Goal: Contribute content: Contribute content

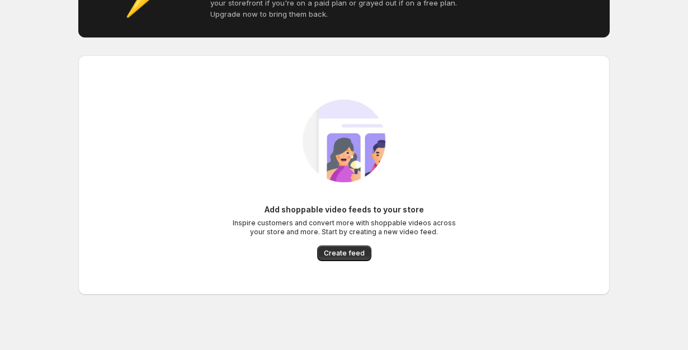
scroll to position [82, 0]
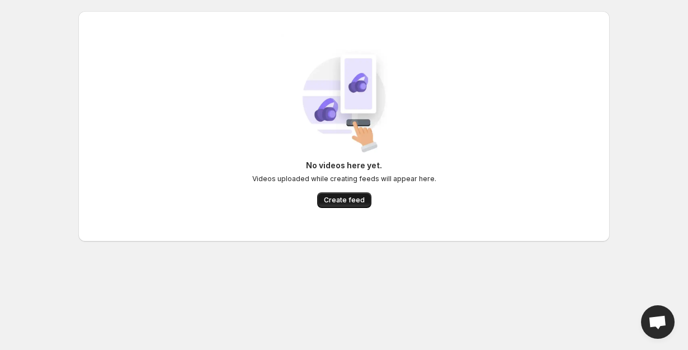
click at [340, 202] on span "Create feed" at bounding box center [344, 200] width 41 height 9
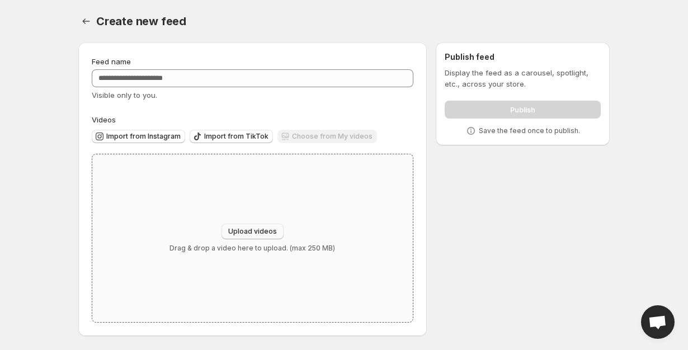
click at [267, 229] on span "Upload videos" at bounding box center [252, 231] width 49 height 9
type input "**********"
click at [259, 224] on button "Upload videos" at bounding box center [253, 232] width 62 height 16
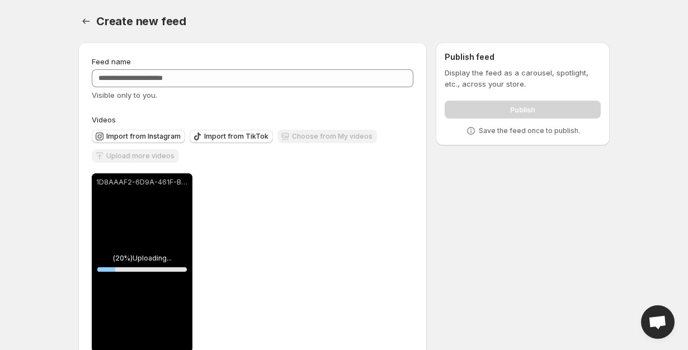
scroll to position [30, 0]
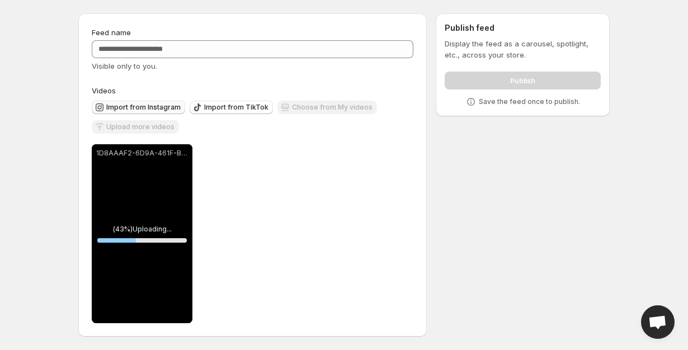
click at [154, 106] on span "Import from Instagram" at bounding box center [143, 107] width 74 height 9
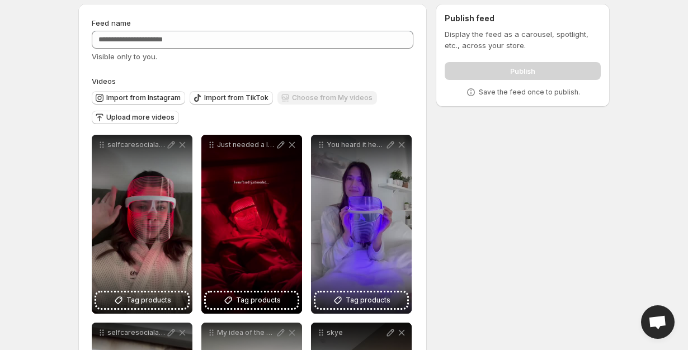
scroll to position [36, 0]
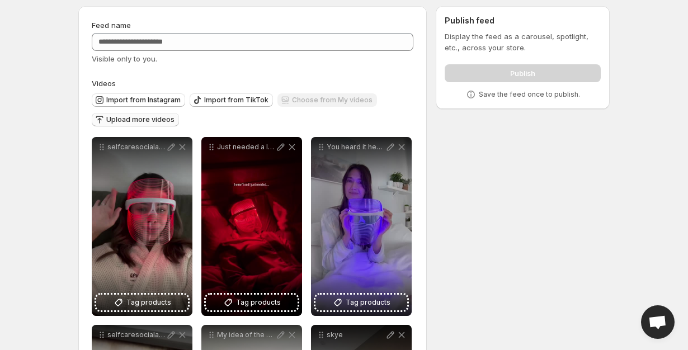
click at [156, 120] on span "Upload more videos" at bounding box center [140, 119] width 68 height 9
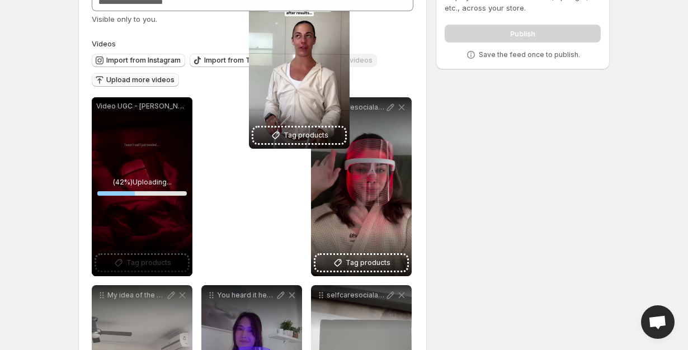
scroll to position [0, 0]
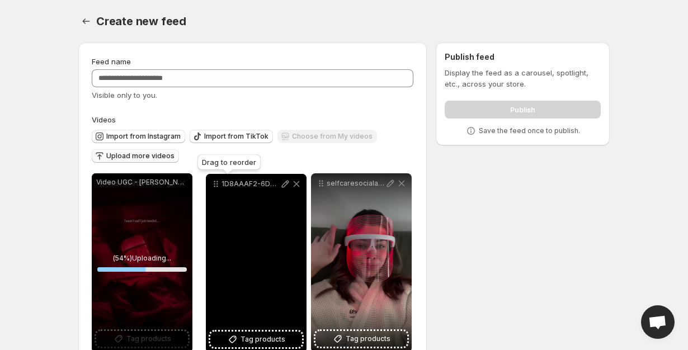
drag, startPoint x: 213, startPoint y: 234, endPoint x: 217, endPoint y: 184, distance: 50.6
click at [217, 184] on icon at bounding box center [218, 185] width 2 height 2
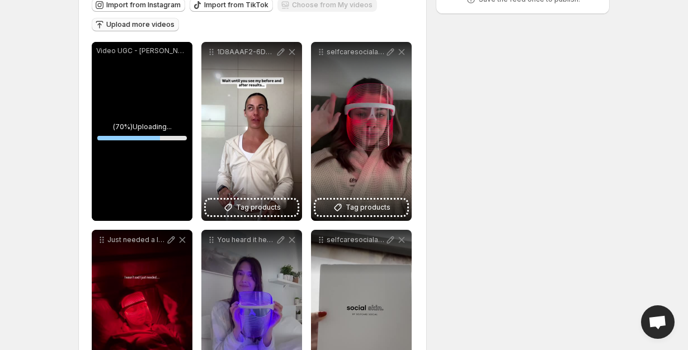
scroll to position [138, 0]
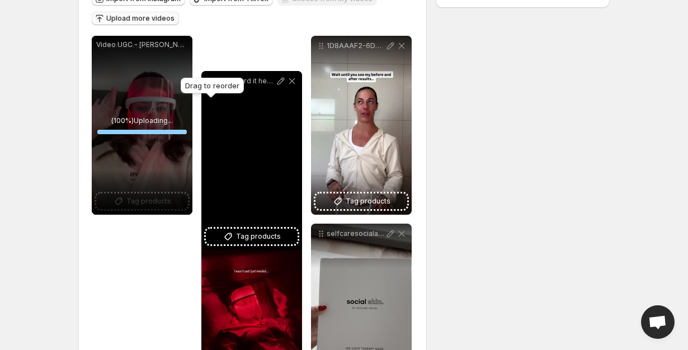
drag, startPoint x: 209, startPoint y: 237, endPoint x: 210, endPoint y: 71, distance: 165.6
click at [210, 76] on icon at bounding box center [211, 81] width 11 height 11
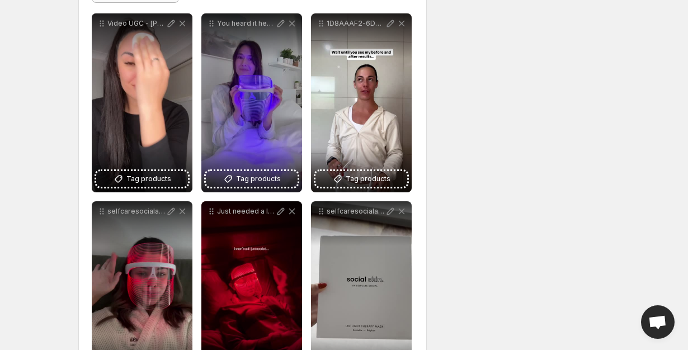
scroll to position [184, 0]
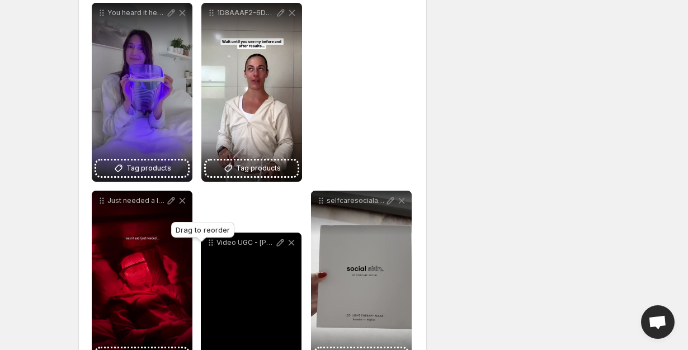
drag, startPoint x: 98, startPoint y: 13, endPoint x: 217, endPoint y: 235, distance: 251.4
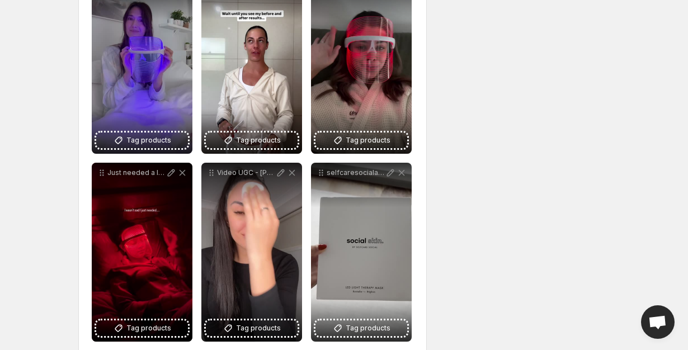
scroll to position [218, 0]
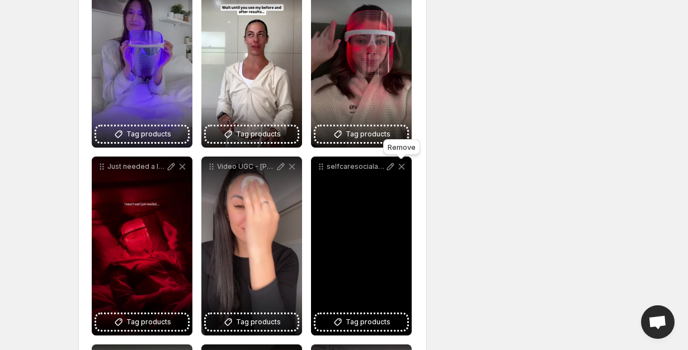
click at [403, 167] on icon at bounding box center [401, 166] width 11 height 11
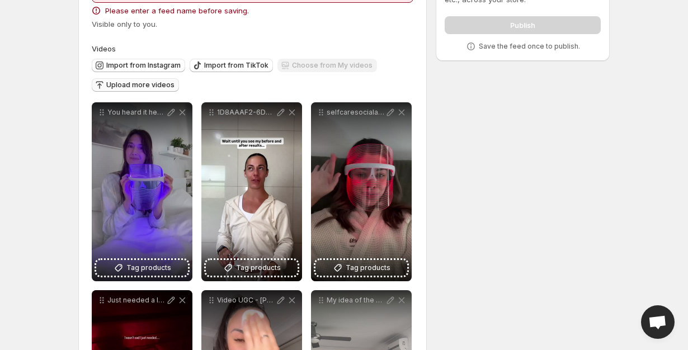
scroll to position [0, 0]
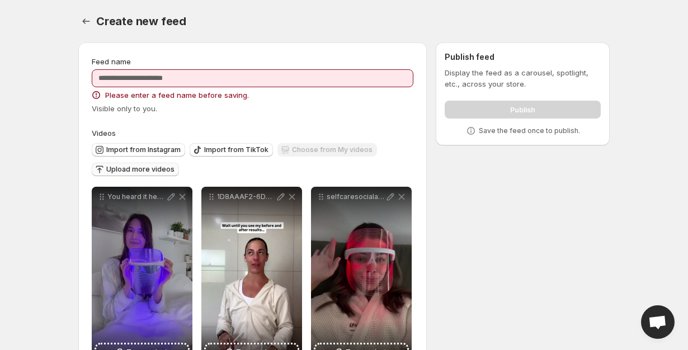
click at [137, 166] on span "Upload more videos" at bounding box center [140, 169] width 68 height 9
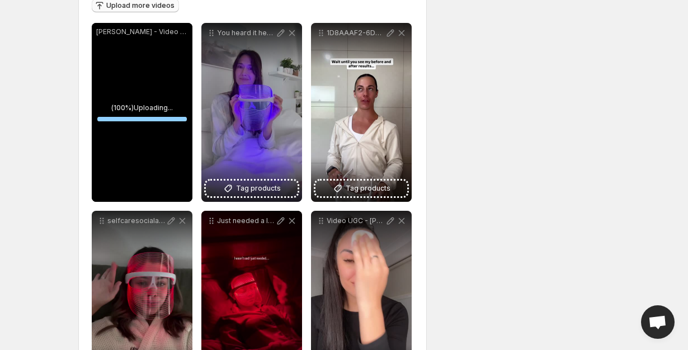
scroll to position [169, 0]
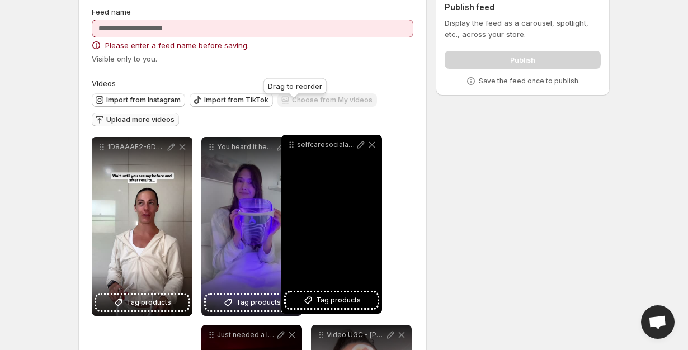
drag, startPoint x: 98, startPoint y: 212, endPoint x: 292, endPoint y: 143, distance: 205.7
click at [292, 143] on icon at bounding box center [291, 144] width 11 height 11
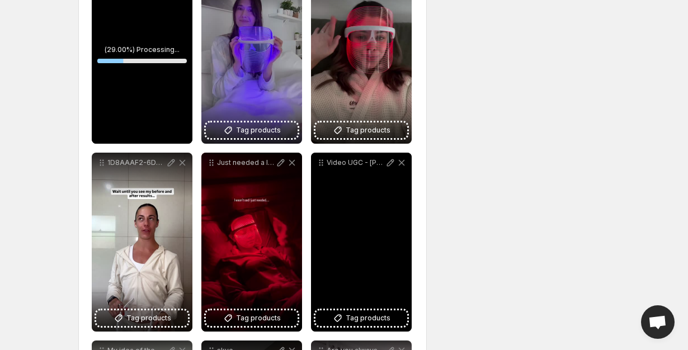
scroll to position [233, 0]
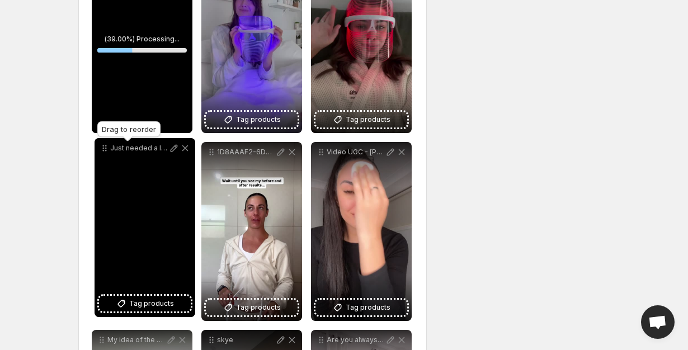
drag, startPoint x: 215, startPoint y: 151, endPoint x: 108, endPoint y: 147, distance: 107.0
click at [108, 147] on icon at bounding box center [104, 148] width 11 height 11
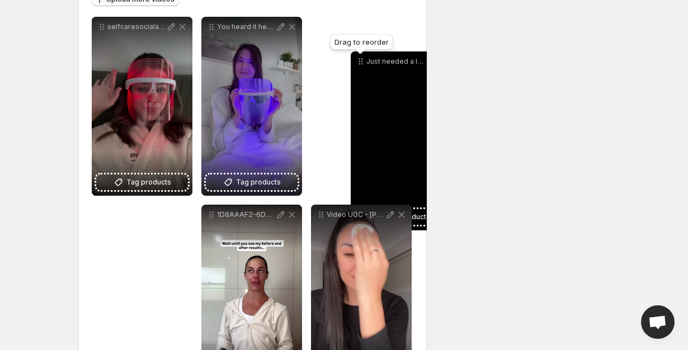
scroll to position [159, 0]
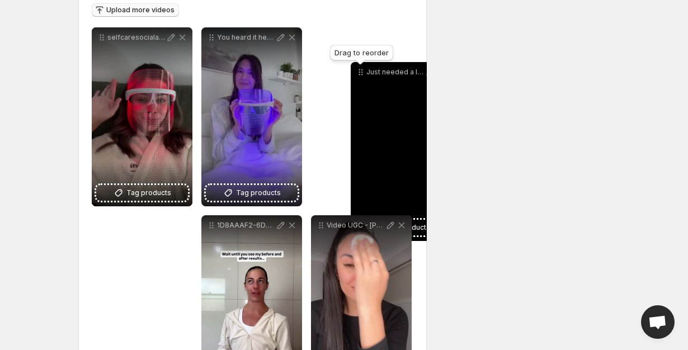
drag, startPoint x: 102, startPoint y: 208, endPoint x: 350, endPoint y: 63, distance: 287.4
click at [355, 67] on icon at bounding box center [360, 72] width 11 height 11
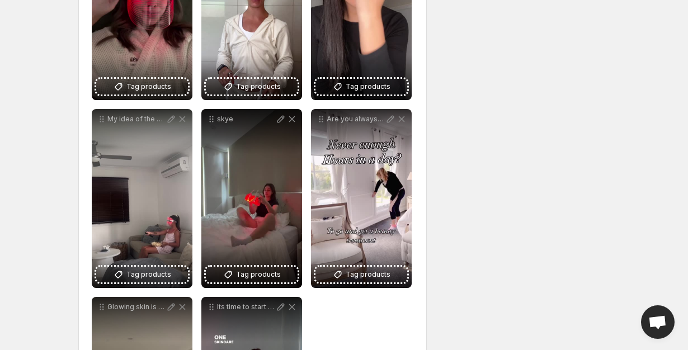
scroll to position [442, 0]
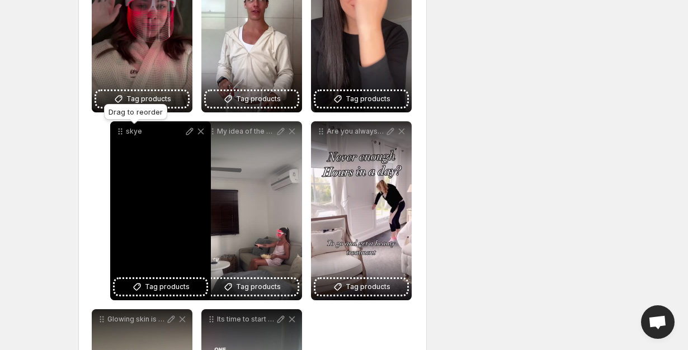
drag, startPoint x: 215, startPoint y: 132, endPoint x: 103, endPoint y: 130, distance: 111.9
click at [115, 130] on icon at bounding box center [120, 131] width 11 height 11
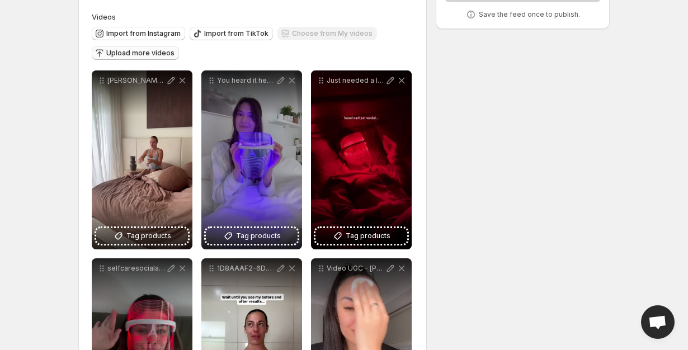
scroll to position [81, 0]
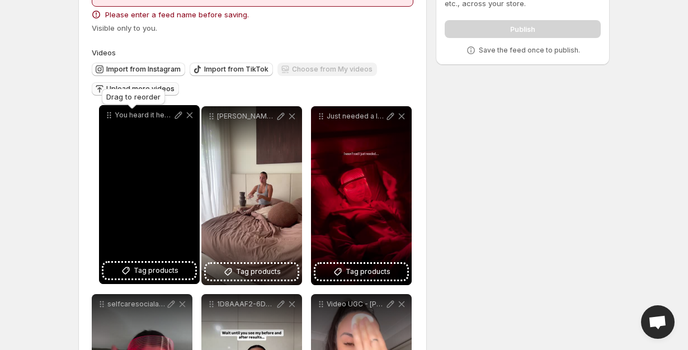
drag, startPoint x: 212, startPoint y: 119, endPoint x: 109, endPoint y: 118, distance: 103.0
click at [109, 118] on icon at bounding box center [109, 115] width 11 height 11
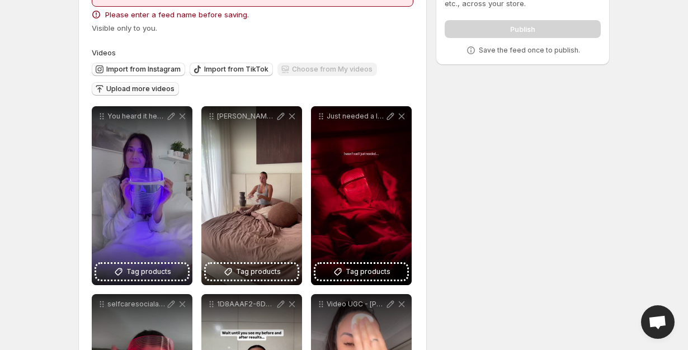
click at [34, 149] on body "**********" at bounding box center [344, 94] width 688 height 350
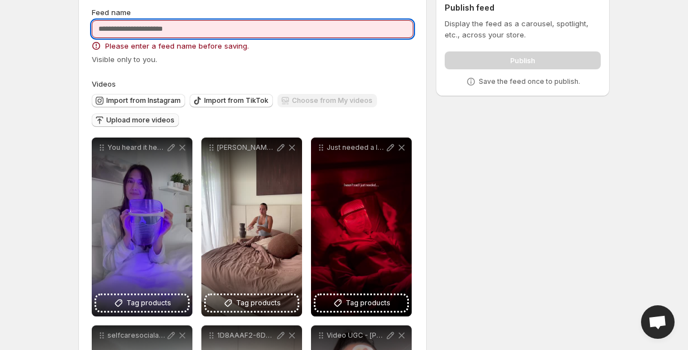
click at [319, 32] on input "Feed name" at bounding box center [253, 29] width 322 height 18
type input "***"
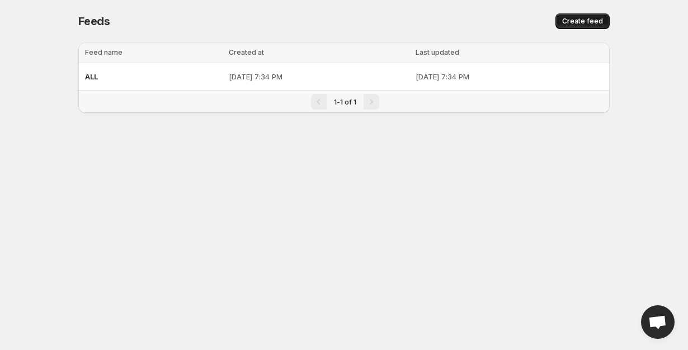
click at [561, 26] on button "Create feed" at bounding box center [583, 21] width 54 height 16
click at [254, 86] on td "[DATE] 7:34 PM" at bounding box center [319, 76] width 187 height 27
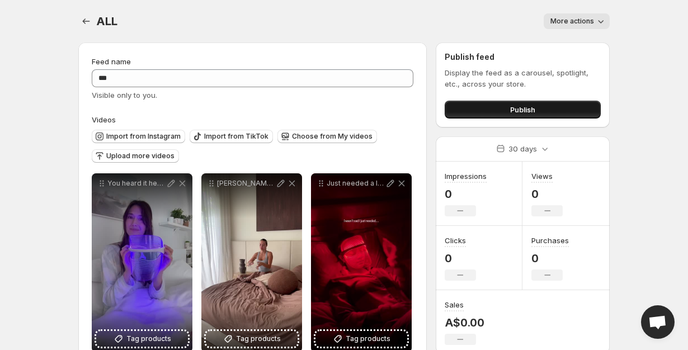
click at [546, 111] on button "Publish" at bounding box center [523, 110] width 156 height 18
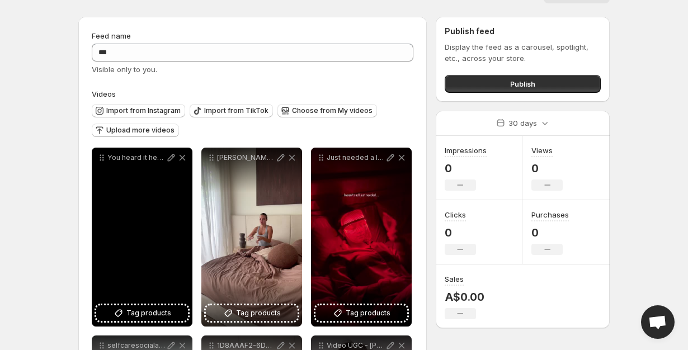
scroll to position [41, 0]
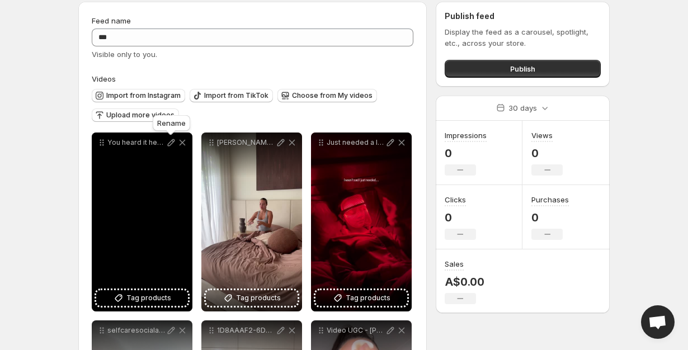
click at [166, 143] on icon at bounding box center [171, 142] width 11 height 11
type input "**********"
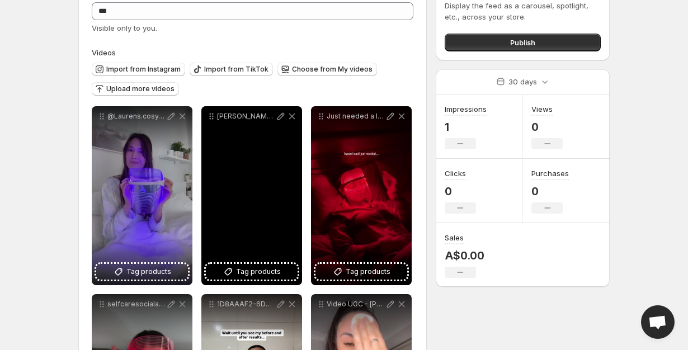
scroll to position [78, 0]
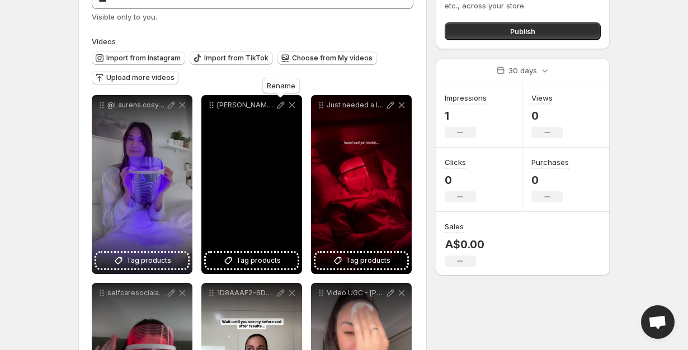
click at [277, 101] on icon at bounding box center [280, 105] width 11 height 11
click at [276, 109] on icon at bounding box center [280, 105] width 11 height 11
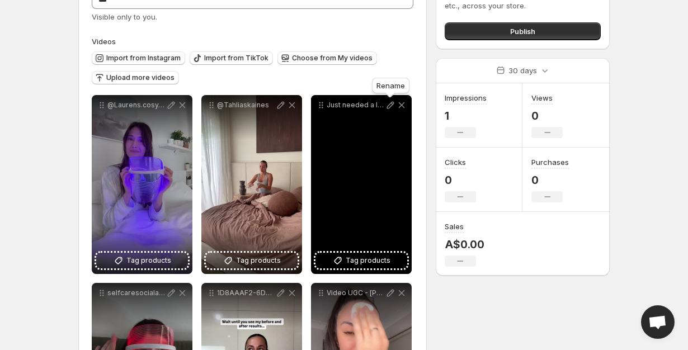
click at [391, 107] on icon at bounding box center [390, 105] width 11 height 11
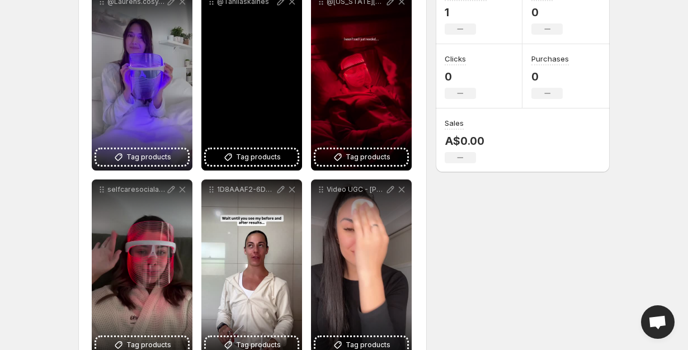
scroll to position [197, 0]
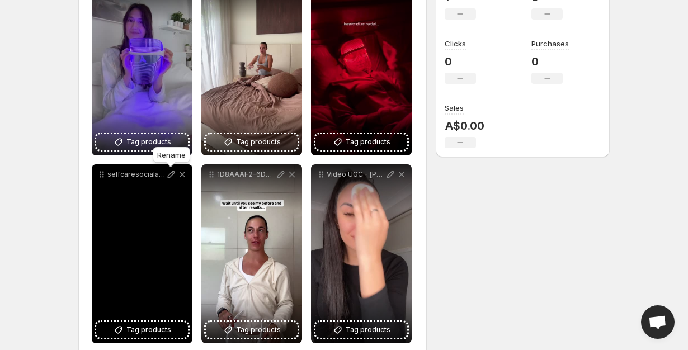
click at [166, 179] on icon at bounding box center [171, 174] width 11 height 11
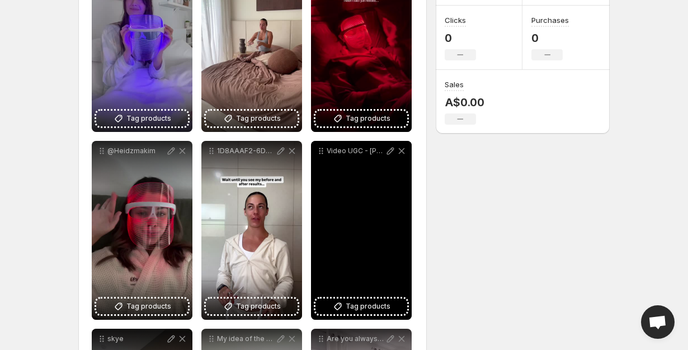
scroll to position [237, 0]
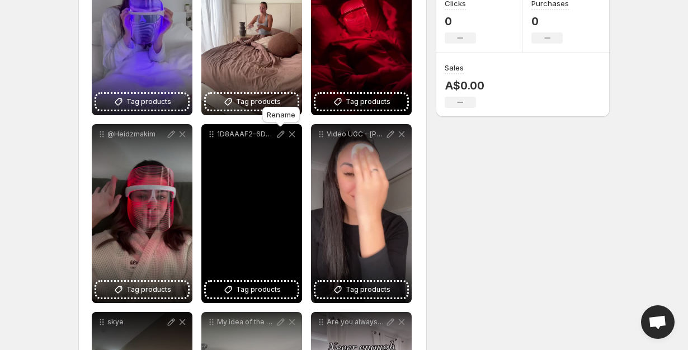
click at [280, 132] on icon at bounding box center [280, 134] width 11 height 11
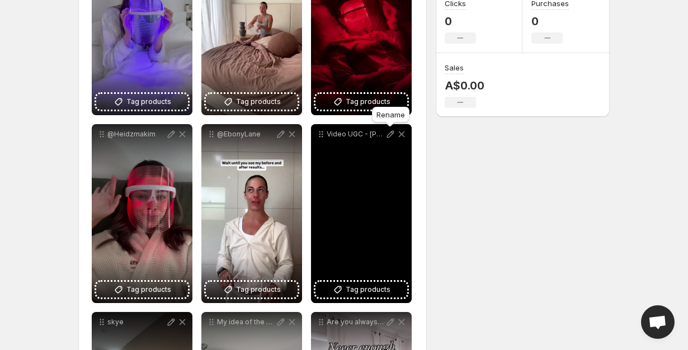
click at [389, 136] on icon at bounding box center [390, 134] width 11 height 11
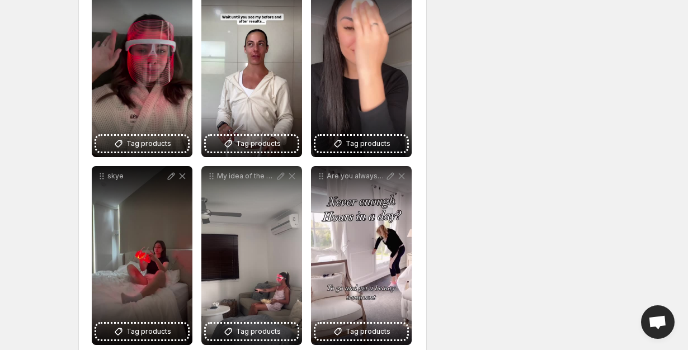
scroll to position [398, 0]
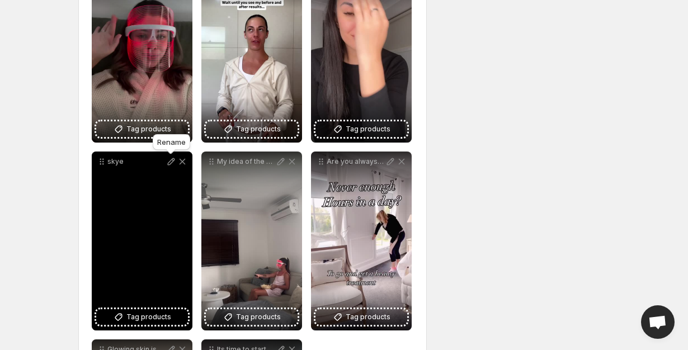
click at [170, 163] on icon at bounding box center [171, 161] width 11 height 11
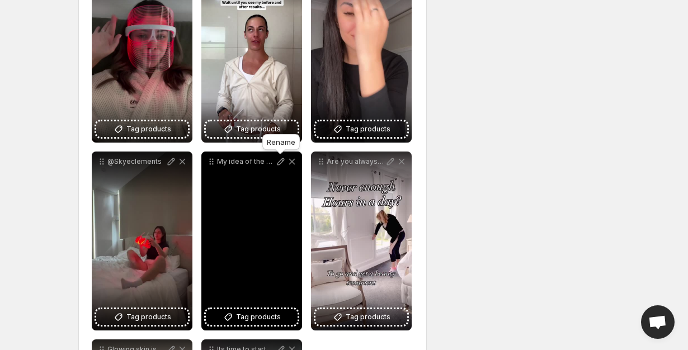
click at [279, 165] on icon at bounding box center [281, 161] width 7 height 7
type input "**********"
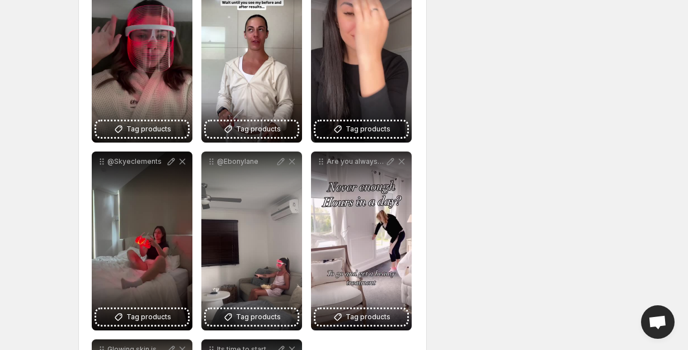
scroll to position [411, 0]
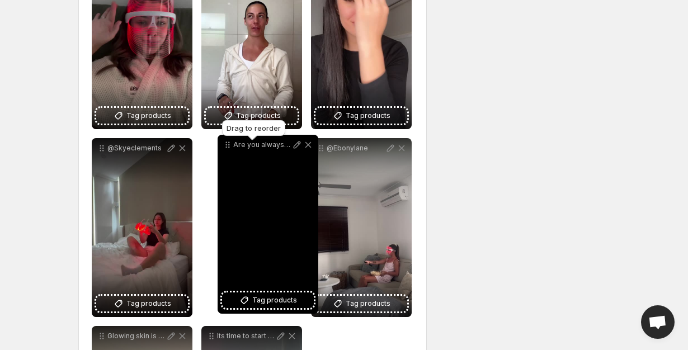
drag, startPoint x: 323, startPoint y: 150, endPoint x: 223, endPoint y: 145, distance: 100.8
click at [223, 145] on icon at bounding box center [227, 144] width 11 height 11
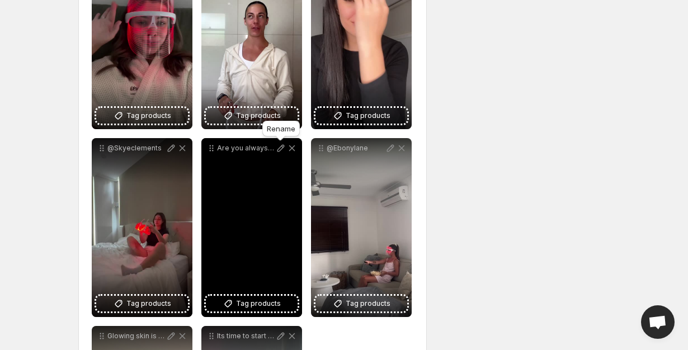
click at [282, 149] on icon at bounding box center [281, 148] width 7 height 7
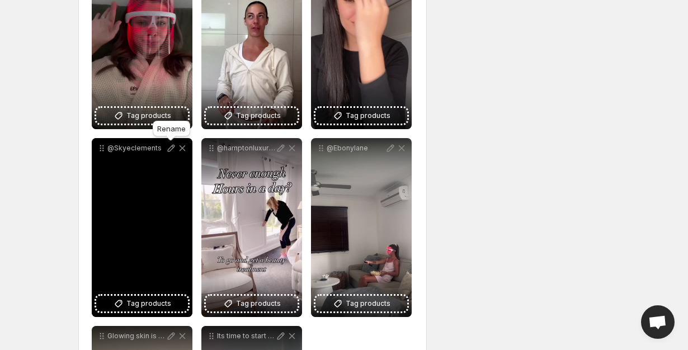
click at [171, 147] on icon at bounding box center [171, 148] width 7 height 7
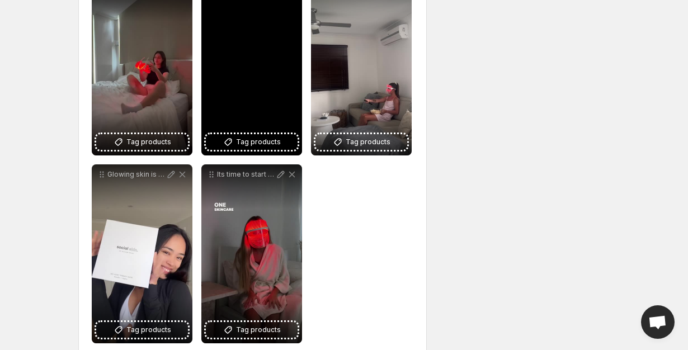
scroll to position [594, 0]
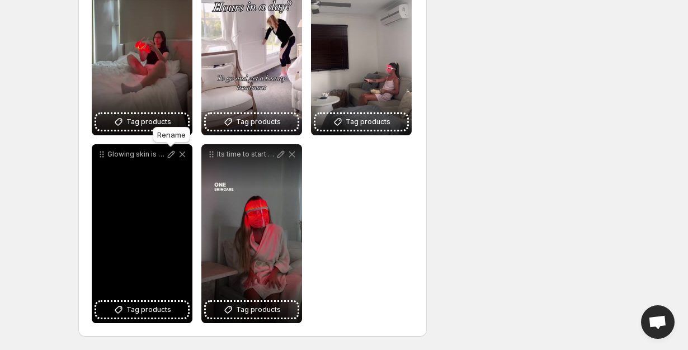
click at [170, 156] on icon at bounding box center [171, 154] width 11 height 11
type input "**********"
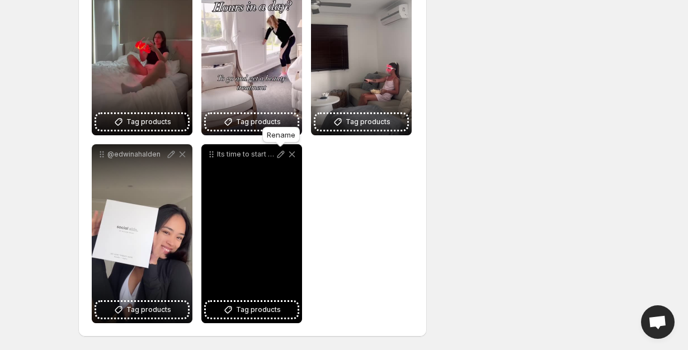
click at [279, 157] on icon at bounding box center [281, 154] width 7 height 7
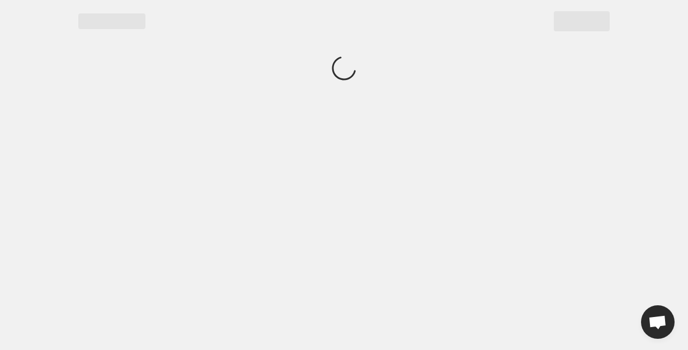
scroll to position [0, 0]
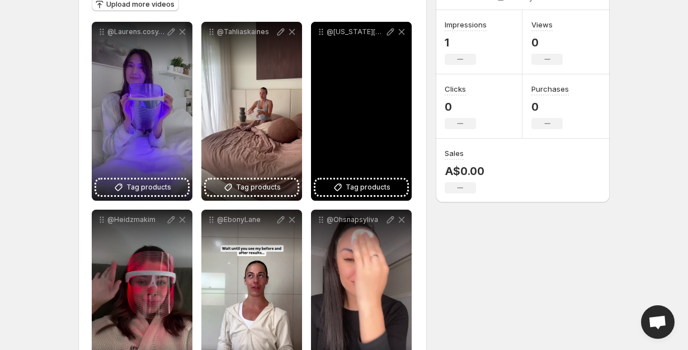
scroll to position [159, 0]
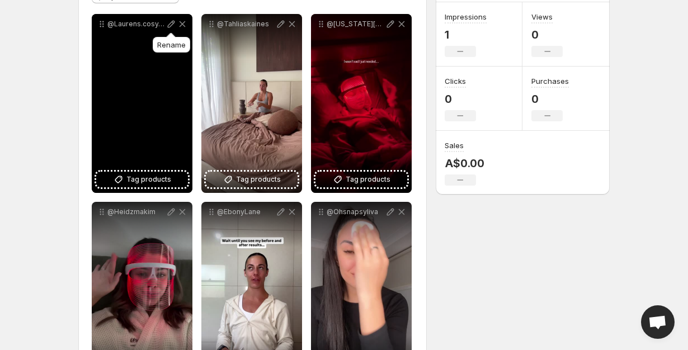
click at [170, 27] on icon at bounding box center [171, 24] width 7 height 7
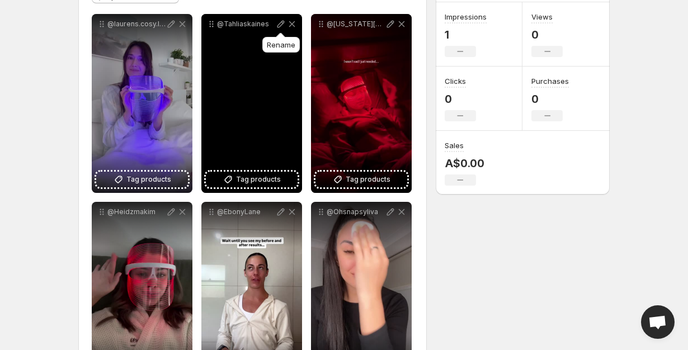
click at [280, 29] on icon at bounding box center [280, 23] width 11 height 11
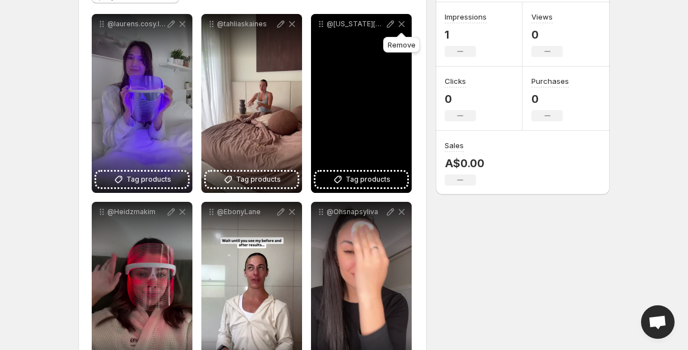
click at [389, 24] on icon at bounding box center [390, 24] width 7 height 7
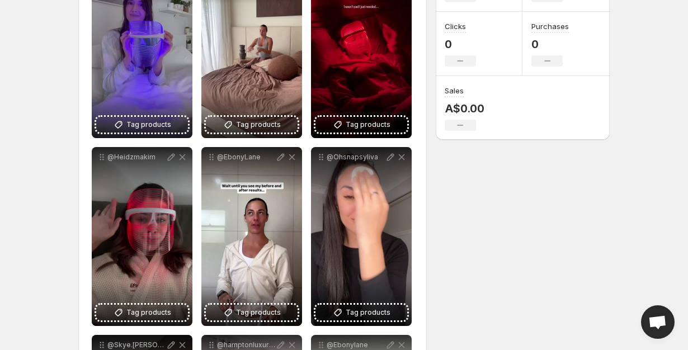
scroll to position [232, 0]
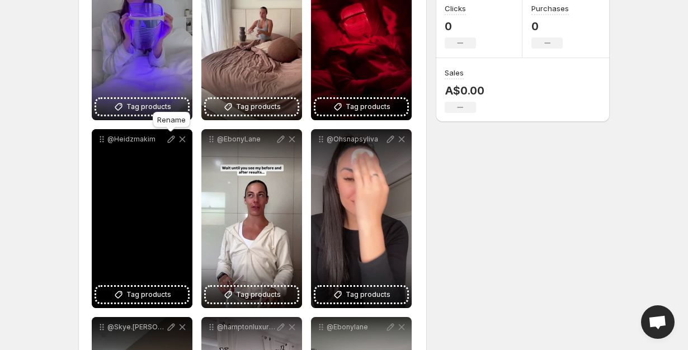
click at [168, 143] on icon at bounding box center [171, 139] width 11 height 11
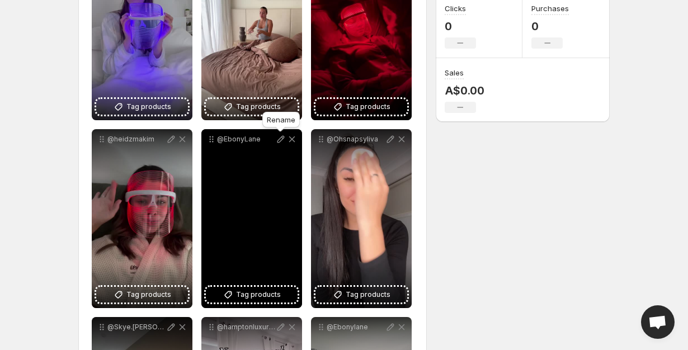
click at [273, 142] on p "@EbonyLane" at bounding box center [246, 139] width 58 height 9
click at [278, 142] on icon at bounding box center [281, 139] width 7 height 7
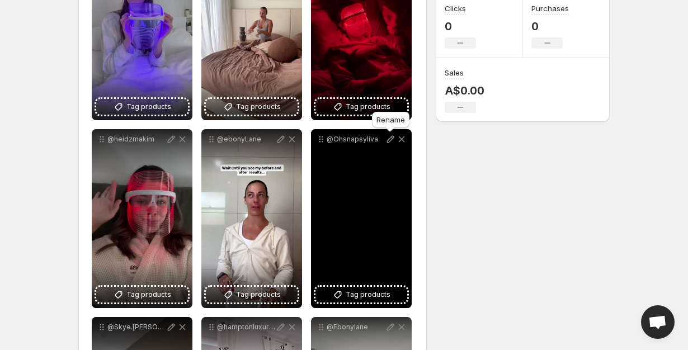
click at [388, 138] on icon at bounding box center [390, 139] width 11 height 11
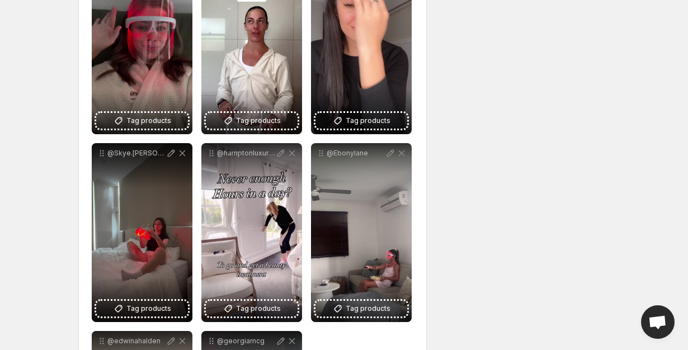
scroll to position [434, 0]
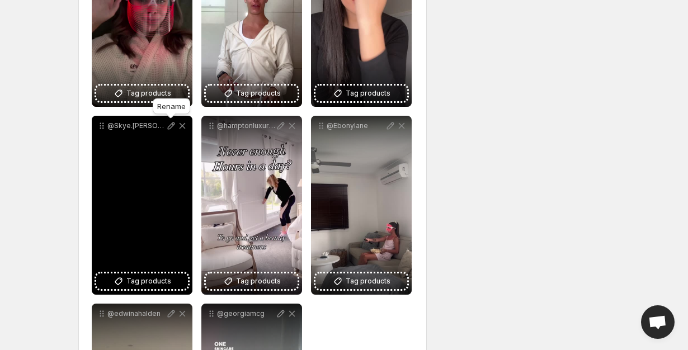
click at [173, 129] on icon at bounding box center [171, 125] width 11 height 11
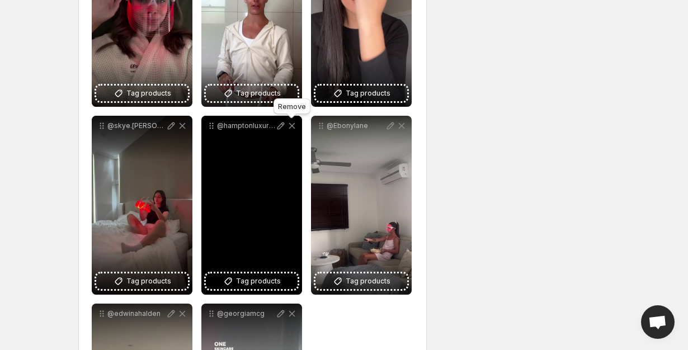
click at [279, 126] on icon at bounding box center [281, 126] width 7 height 7
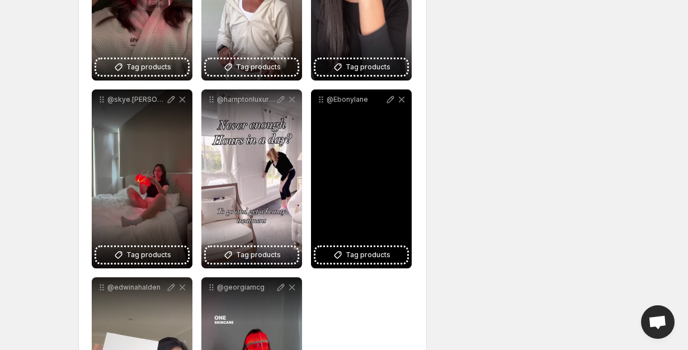
scroll to position [479, 0]
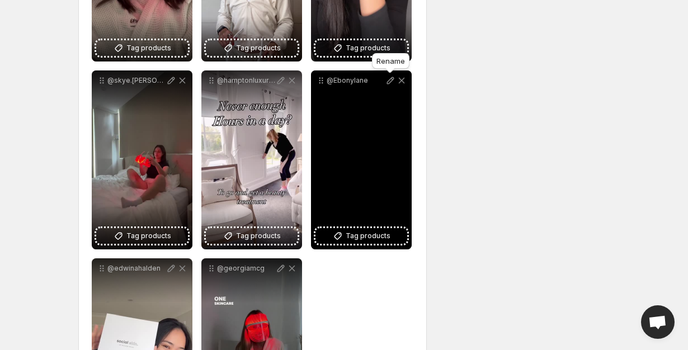
click at [389, 80] on icon at bounding box center [390, 80] width 7 height 7
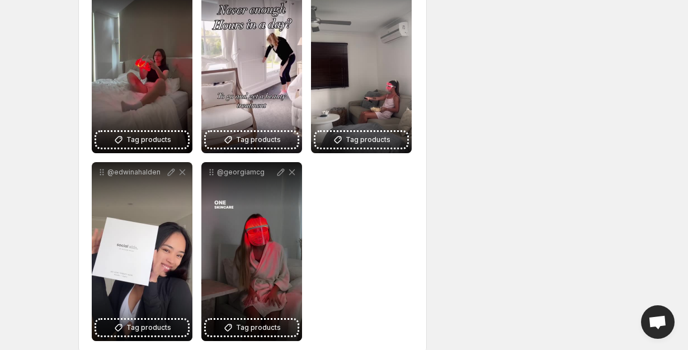
scroll to position [594, 0]
